Goal: Information Seeking & Learning: Understand process/instructions

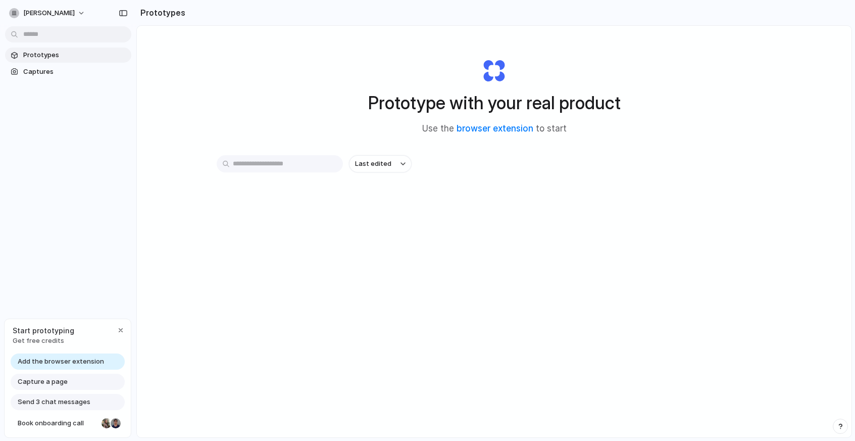
click at [82, 362] on span "Add the browser extension" at bounding box center [61, 361] width 86 height 10
click at [47, 362] on span "Add the browser extension" at bounding box center [61, 361] width 86 height 10
click at [78, 59] on span "Prototypes" at bounding box center [75, 55] width 104 height 10
click at [481, 130] on link "browser extension" at bounding box center [495, 128] width 77 height 10
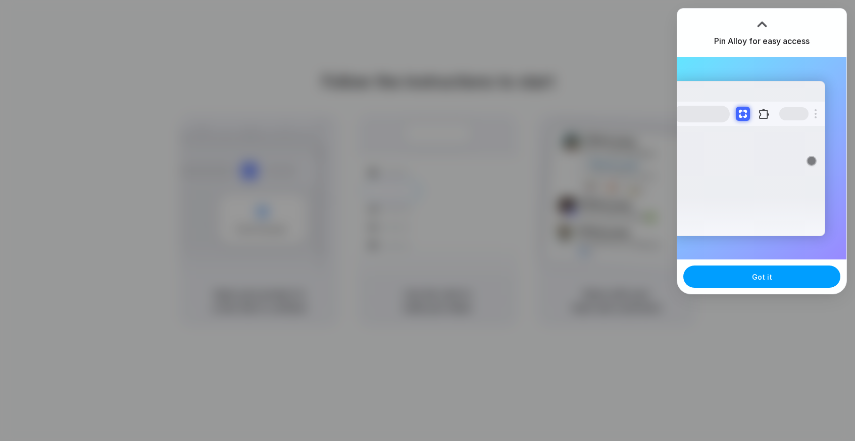
click at [774, 278] on button "Got it" at bounding box center [762, 276] width 157 height 22
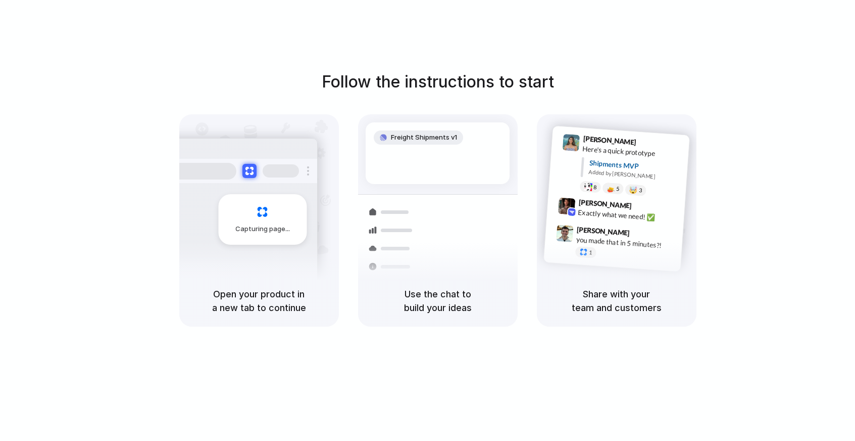
click at [497, 54] on div "Follow the instructions to start Capturing page Open your product in a new tab …" at bounding box center [438, 230] width 876 height 461
